Goal: Transaction & Acquisition: Purchase product/service

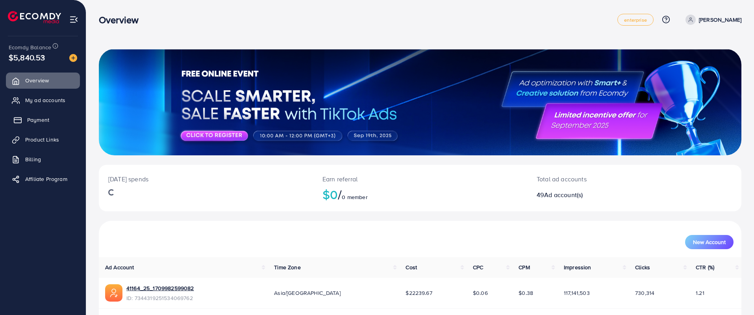
click at [48, 117] on span "Payment" at bounding box center [38, 120] width 22 height 8
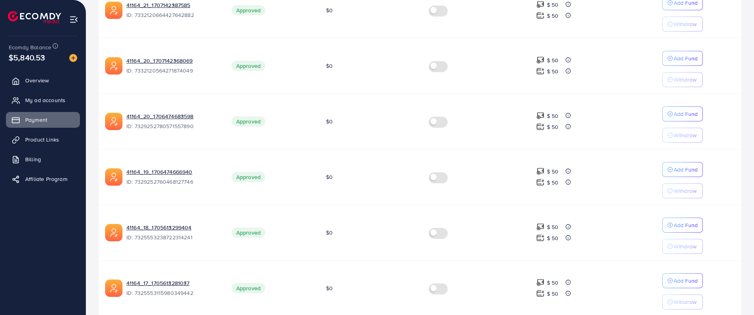
scroll to position [488, 0]
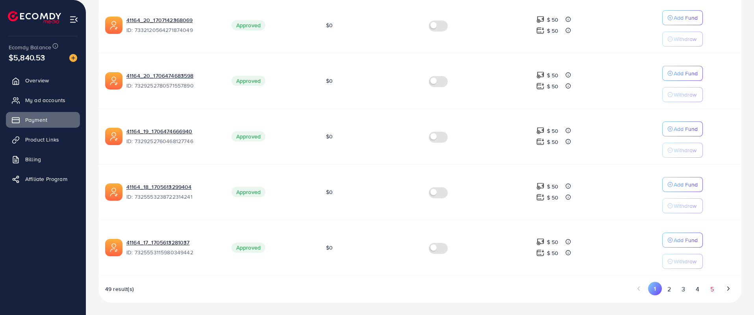
click at [713, 291] on button "5" at bounding box center [712, 289] width 14 height 15
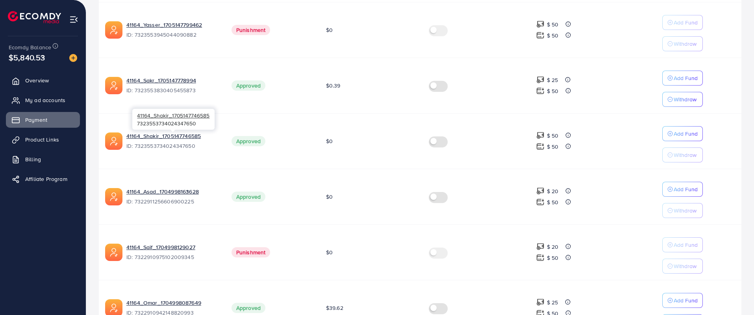
scroll to position [260, 0]
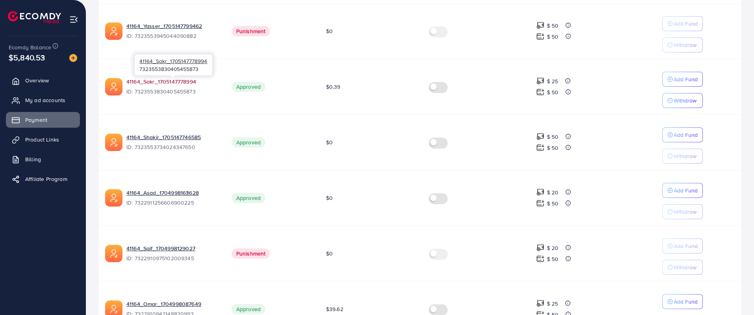
click at [171, 81] on link "41164_Sakr_1705147778994" at bounding box center [172, 82] width 93 height 8
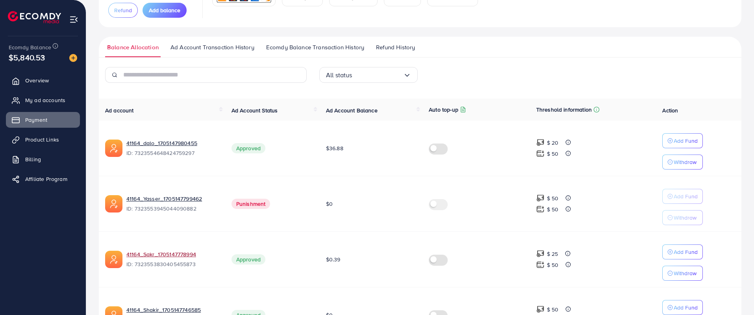
scroll to position [86, 0]
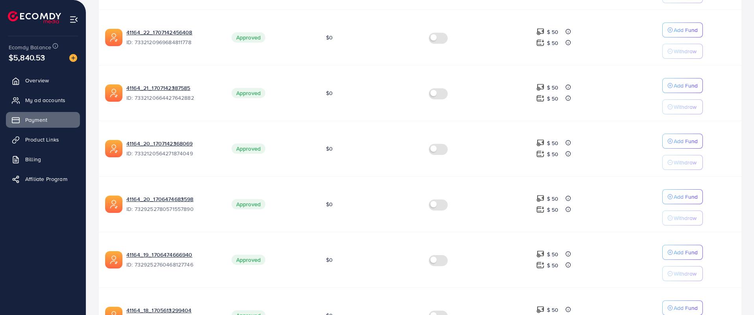
scroll to position [488, 0]
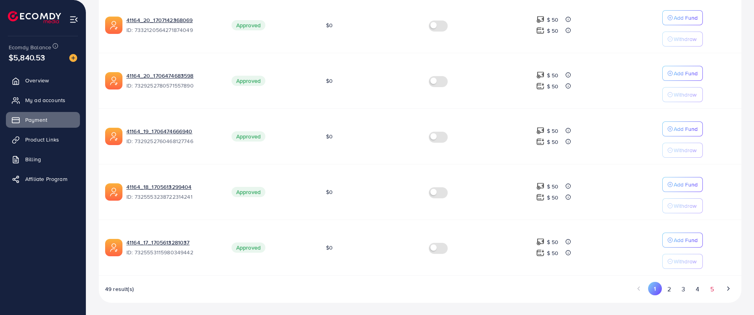
click at [712, 294] on button "5" at bounding box center [712, 289] width 14 height 15
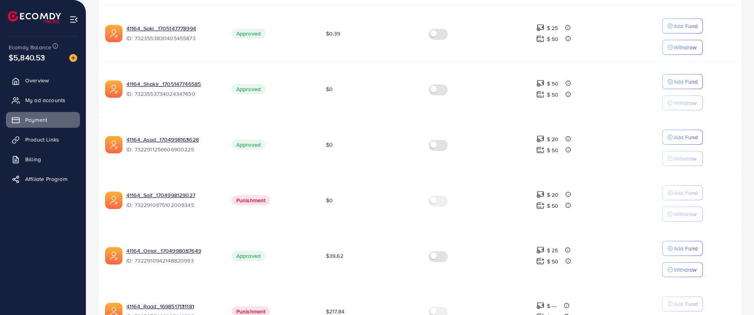
scroll to position [314, 0]
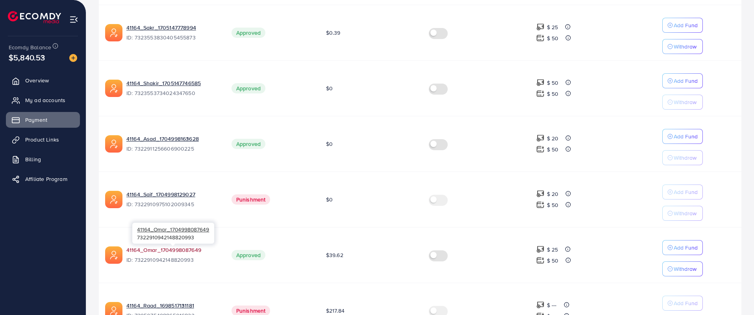
click at [180, 249] on link "41164_Omar_1704998087649" at bounding box center [172, 250] width 93 height 8
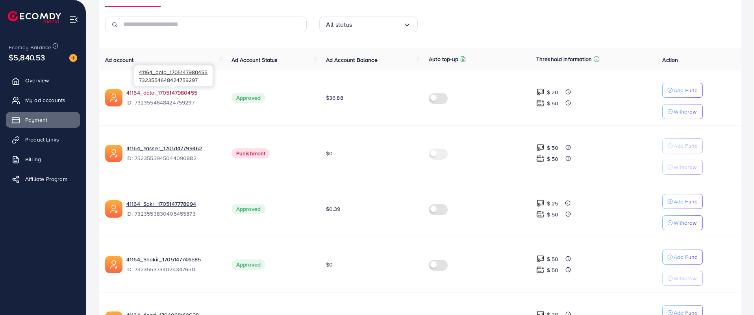
scroll to position [137, 0]
click at [158, 95] on link "41164_dalo_1705147980455" at bounding box center [172, 93] width 93 height 8
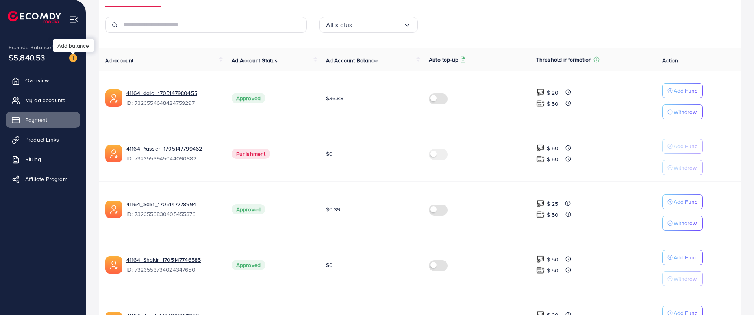
click at [74, 58] on img at bounding box center [73, 58] width 8 height 8
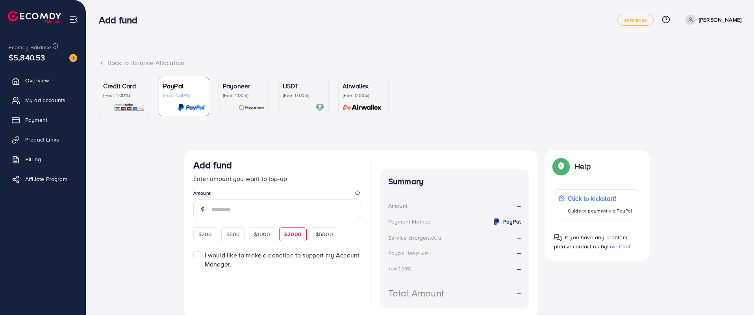
click at [291, 232] on span "$2000" at bounding box center [292, 234] width 17 height 8
type input "****"
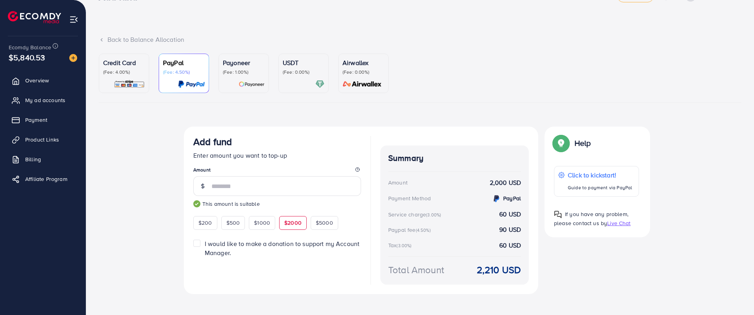
scroll to position [30, 0]
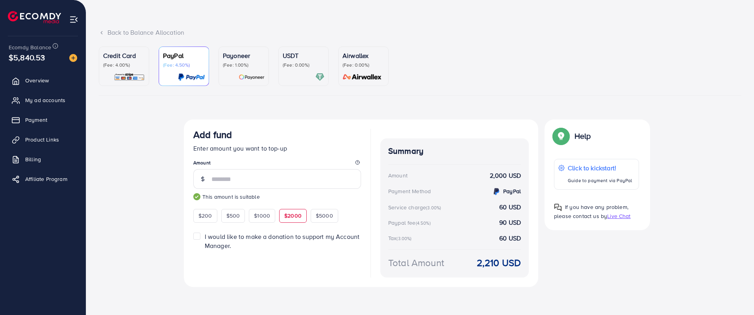
click at [128, 65] on p "(Fee: 4.00%)" at bounding box center [124, 65] width 42 height 6
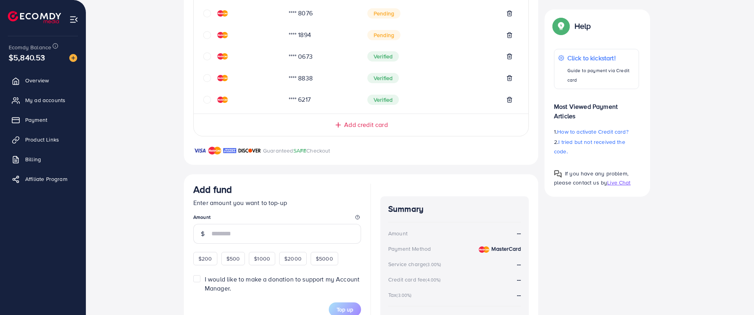
scroll to position [267, 0]
click at [274, 258] on div "$1000" at bounding box center [262, 257] width 26 height 13
type input "****"
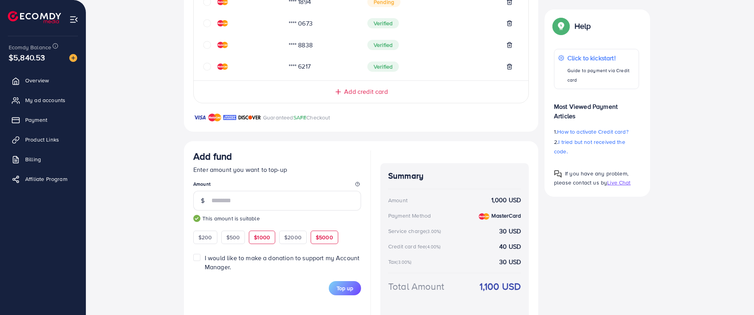
scroll to position [326, 0]
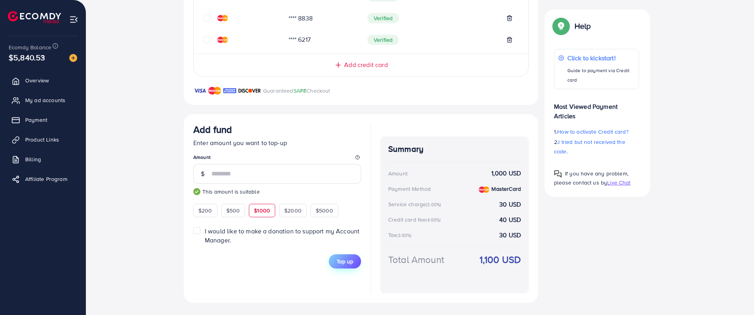
click at [342, 264] on span "Top up" at bounding box center [345, 261] width 17 height 8
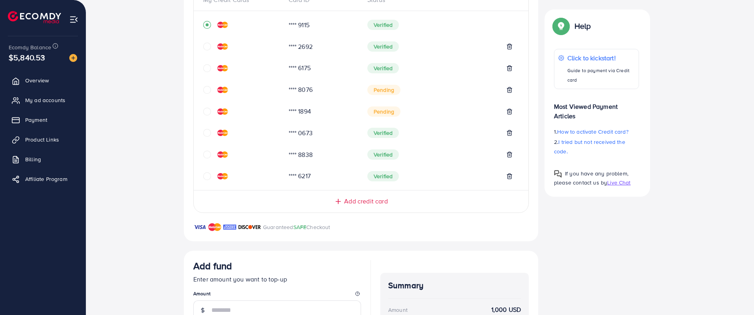
scroll to position [249, 0]
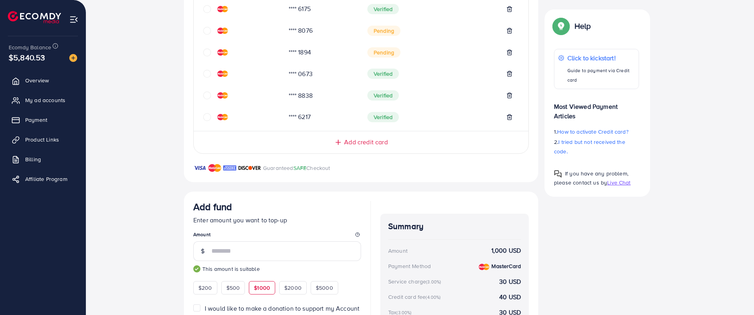
click at [209, 117] on icon "circle" at bounding box center [207, 117] width 8 height 8
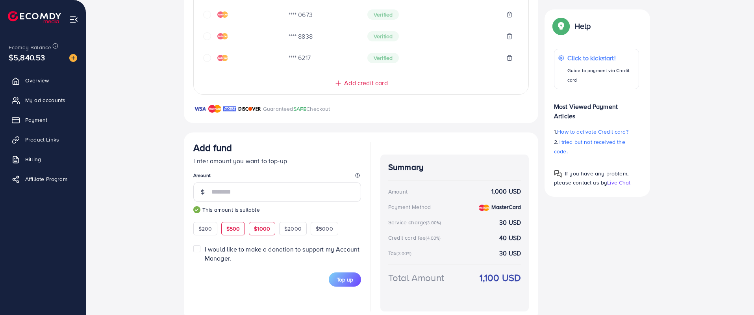
scroll to position [326, 0]
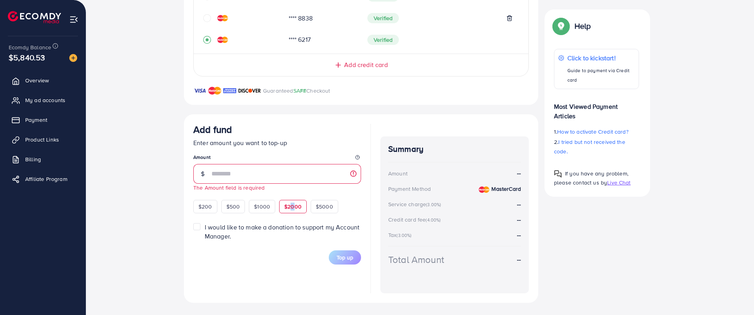
click at [293, 201] on div "$2000" at bounding box center [293, 206] width 28 height 13
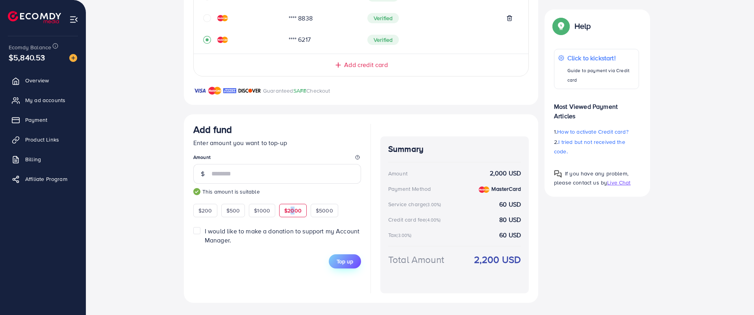
click at [349, 264] on span "Top up" at bounding box center [345, 261] width 17 height 8
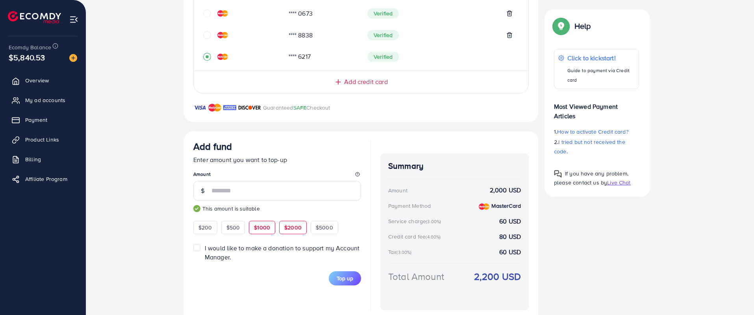
click at [263, 225] on span "$1000" at bounding box center [262, 227] width 16 height 8
click at [349, 281] on span "Top up" at bounding box center [345, 279] width 17 height 8
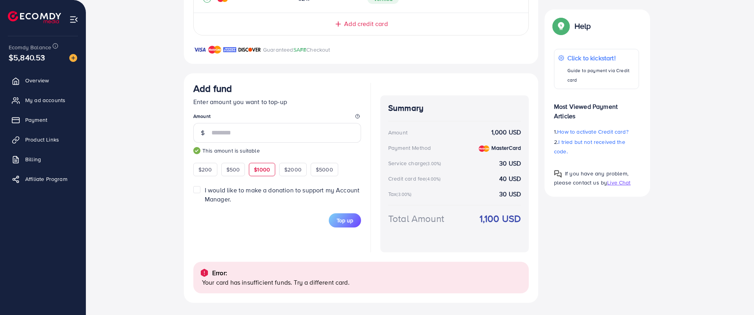
drag, startPoint x: 0, startPoint y: 300, endPoint x: 172, endPoint y: 27, distance: 322.5
click at [175, 22] on div "Top-up Success! Thanks you for your purchase. Please check your balance again. …" at bounding box center [420, 43] width 643 height 520
click at [289, 174] on div "$2000" at bounding box center [293, 169] width 28 height 13
click at [346, 221] on span "Top up" at bounding box center [345, 220] width 17 height 8
click at [268, 173] on span "$1000" at bounding box center [262, 169] width 16 height 8
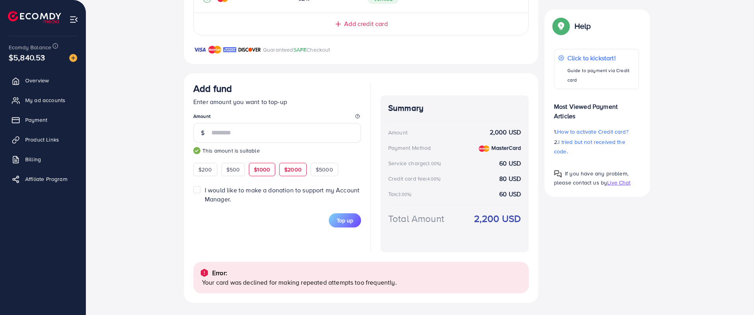
type input "****"
click at [337, 217] on span "Top up" at bounding box center [345, 220] width 17 height 8
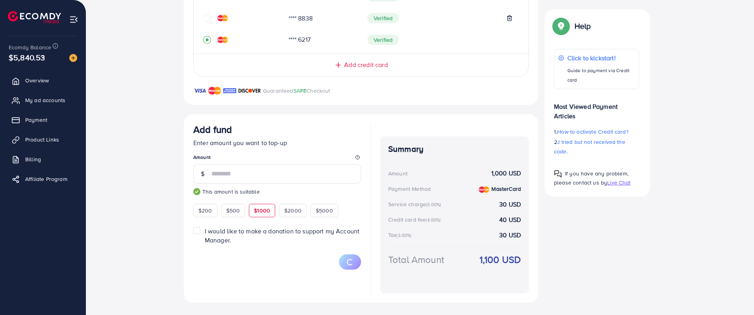
scroll to position [154, 0]
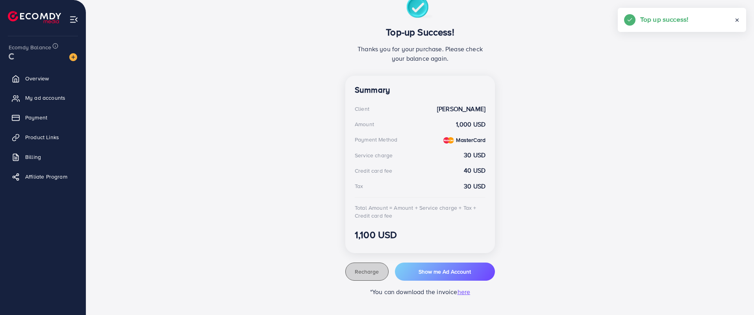
click at [353, 277] on button "Recharge" at bounding box center [366, 271] width 43 height 18
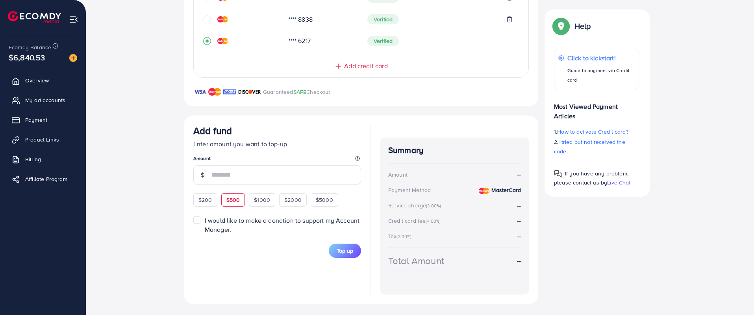
scroll to position [326, 0]
click at [233, 200] on span "$500" at bounding box center [234, 199] width 14 height 8
type input "***"
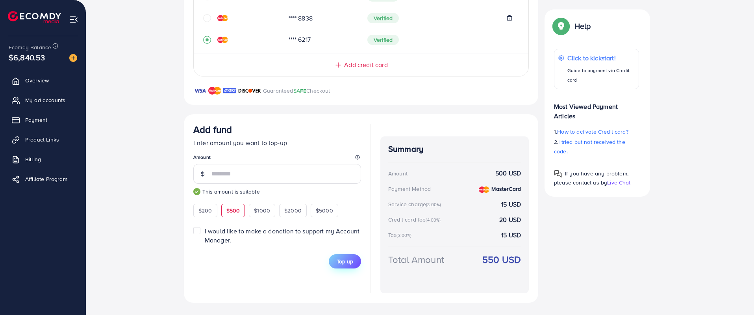
click at [348, 266] on button "Top up" at bounding box center [345, 261] width 32 height 14
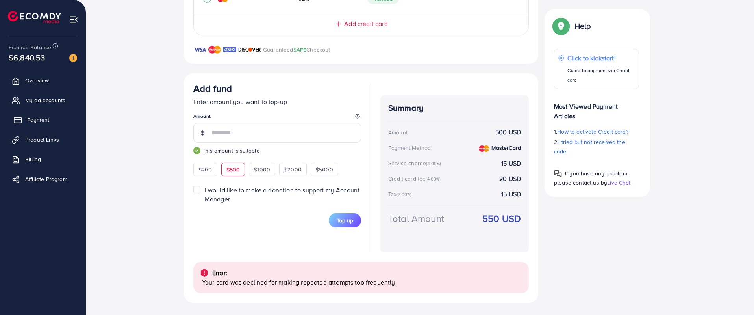
click at [50, 119] on link "Payment" at bounding box center [43, 120] width 74 height 16
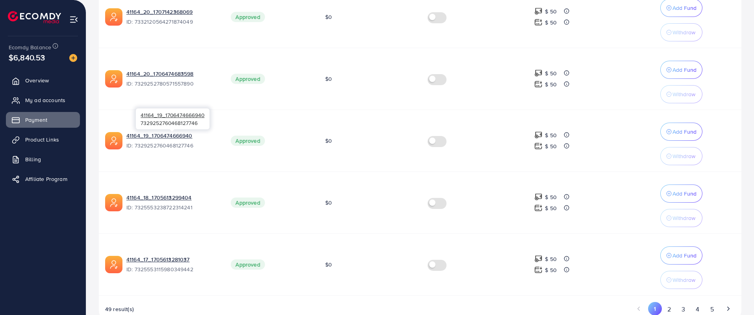
scroll to position [498, 0]
